Goal: Communication & Community: Answer question/provide support

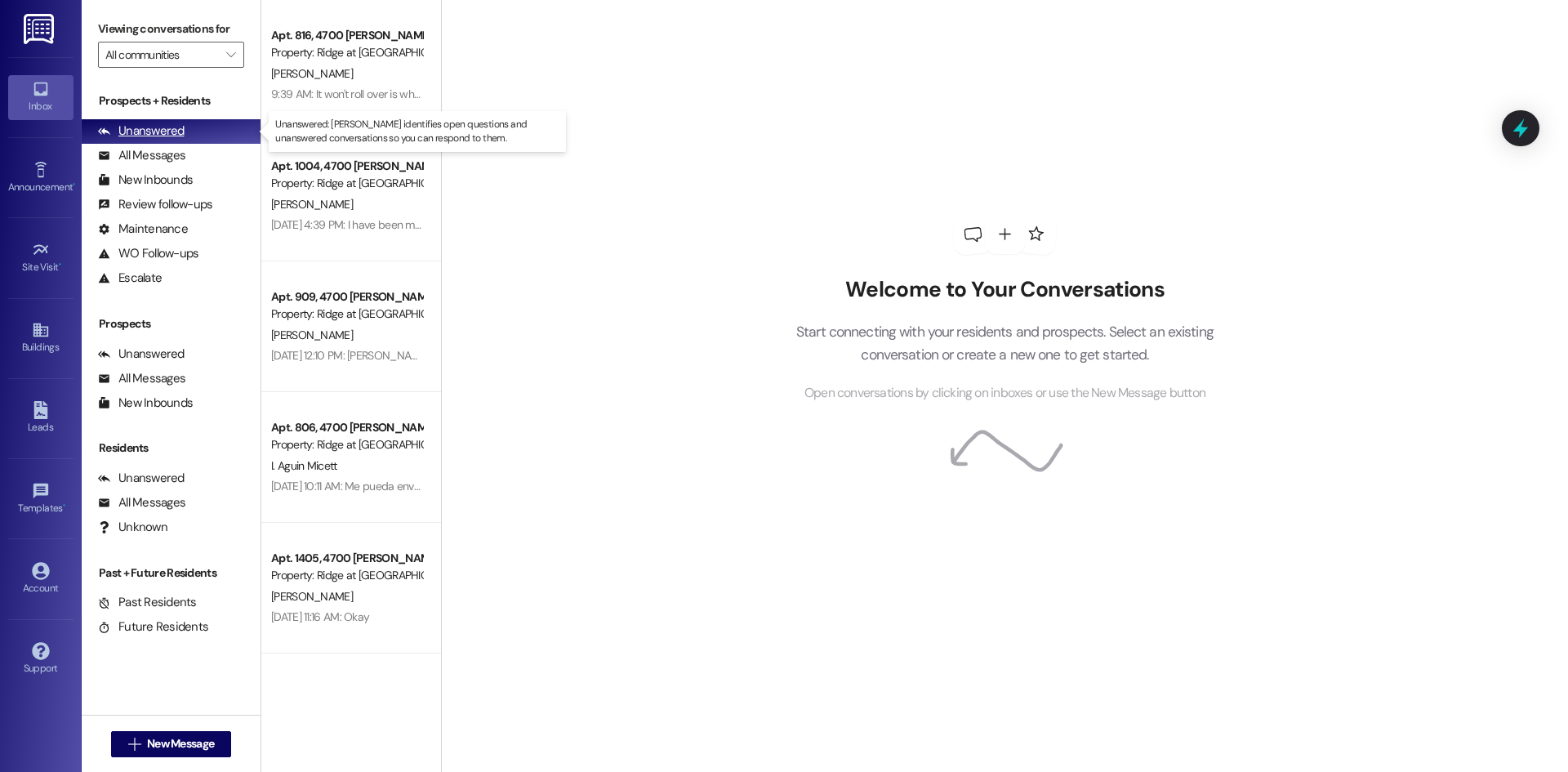
click at [155, 129] on div "Unanswered" at bounding box center [141, 132] width 87 height 18
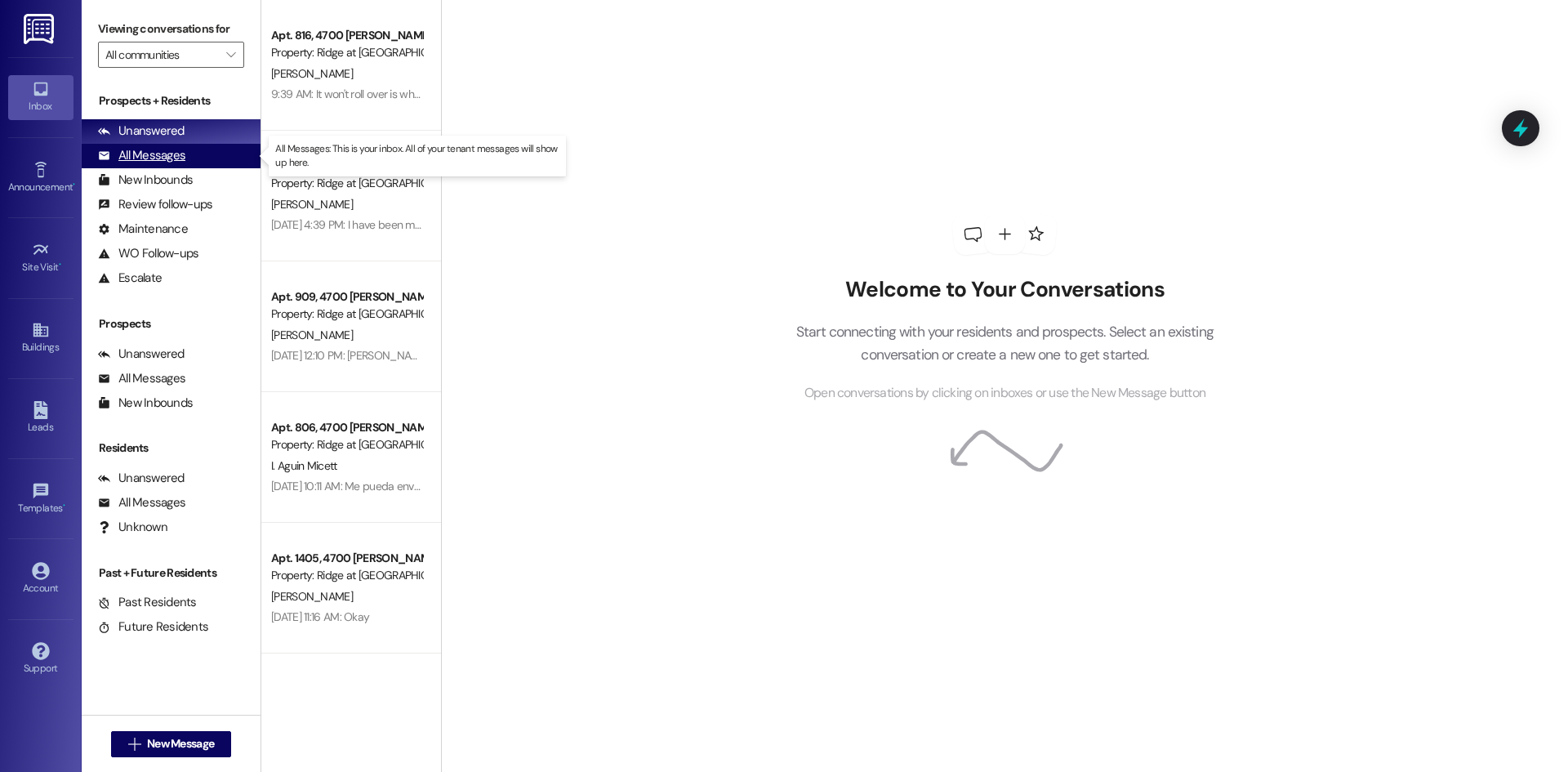
click at [140, 155] on div "All Messages" at bounding box center [142, 156] width 88 height 18
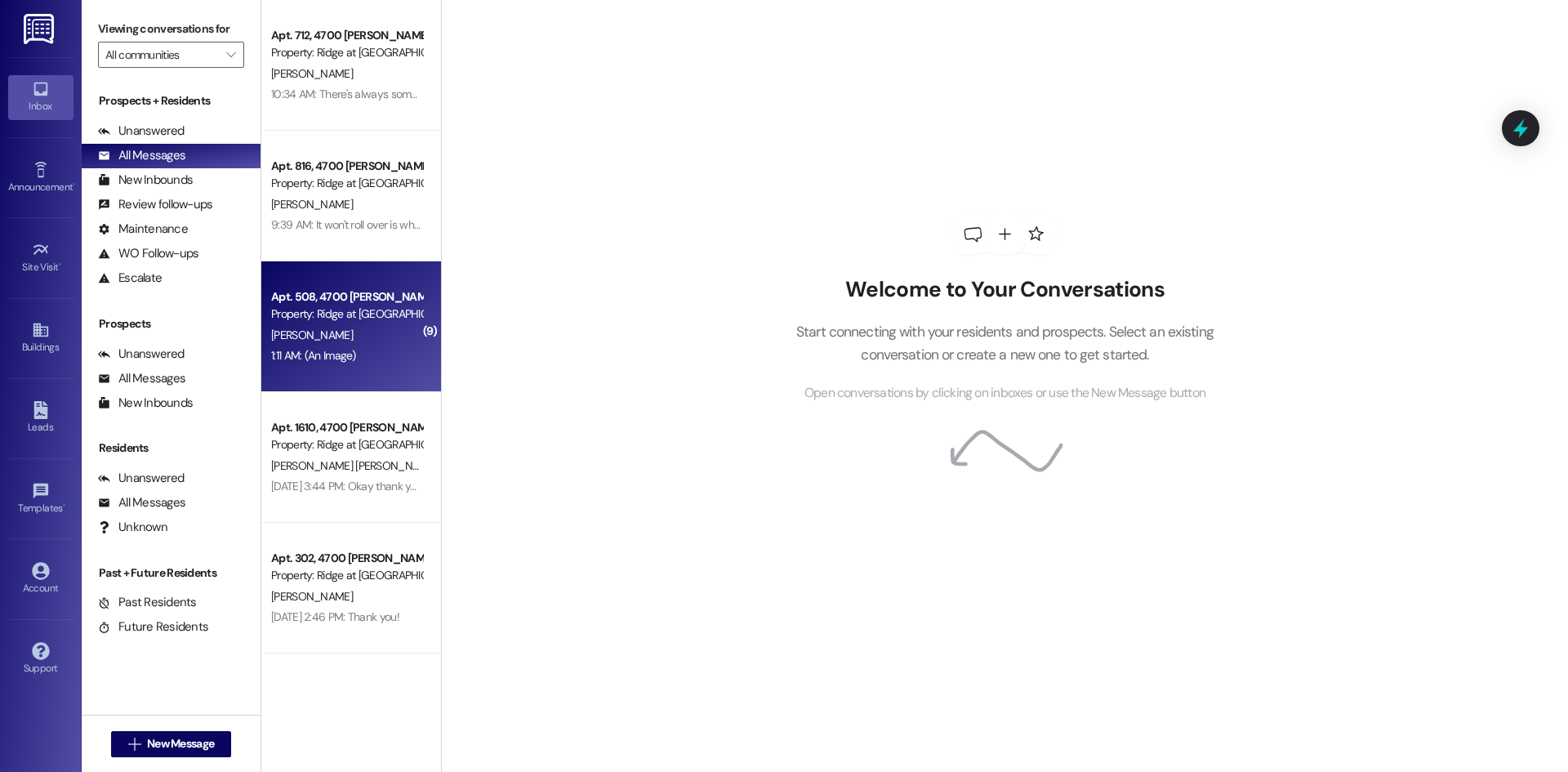
click at [358, 346] on div "1:11 AM: (An Image) 1:11 AM: (An Image)" at bounding box center [347, 355] width 154 height 20
